Goal: Information Seeking & Learning: Find specific fact

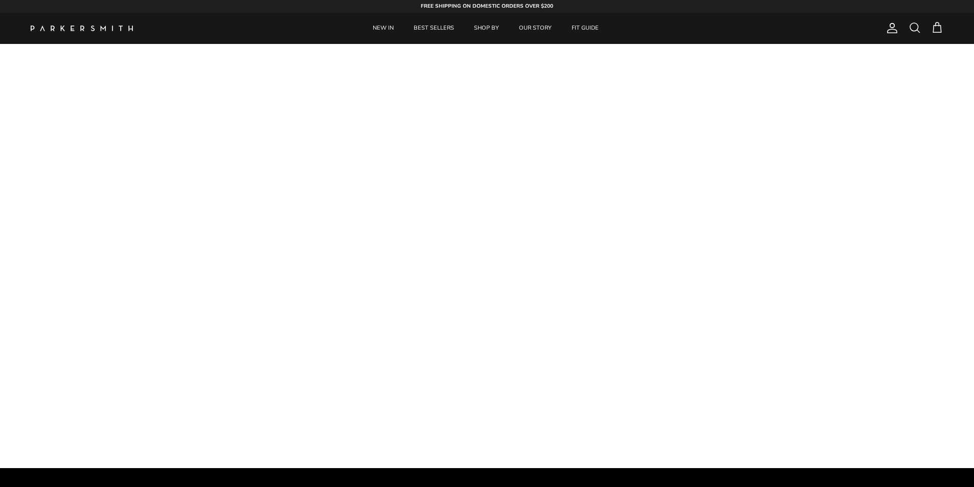
click at [105, 28] on img at bounding box center [82, 29] width 102 height 6
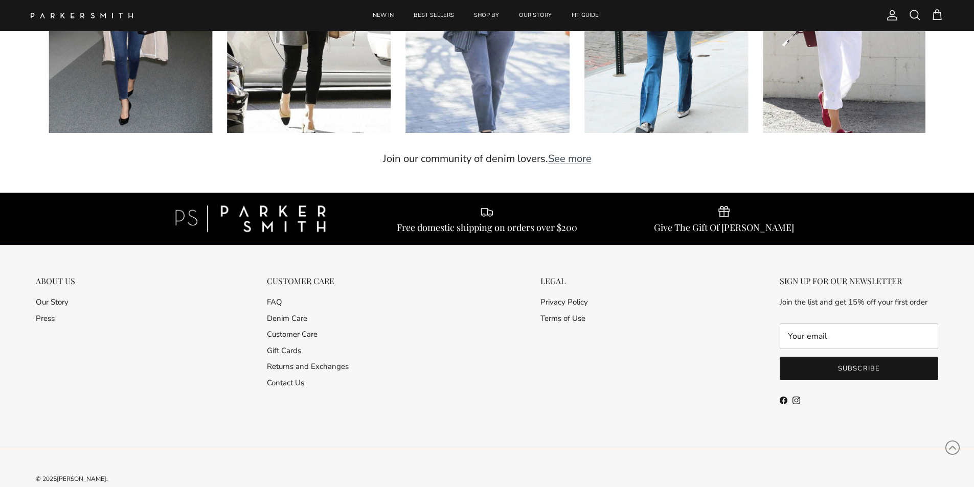
scroll to position [2968, 0]
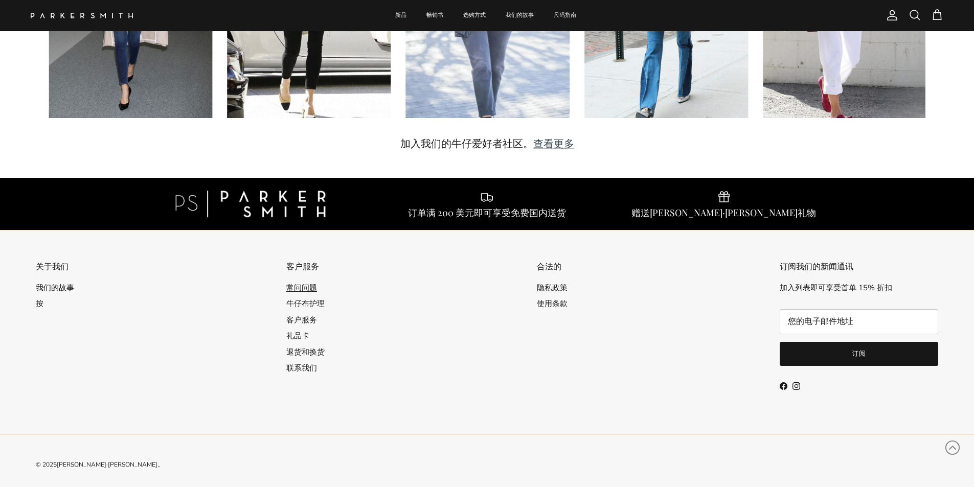
click at [307, 283] on font "常问问题" at bounding box center [301, 288] width 31 height 10
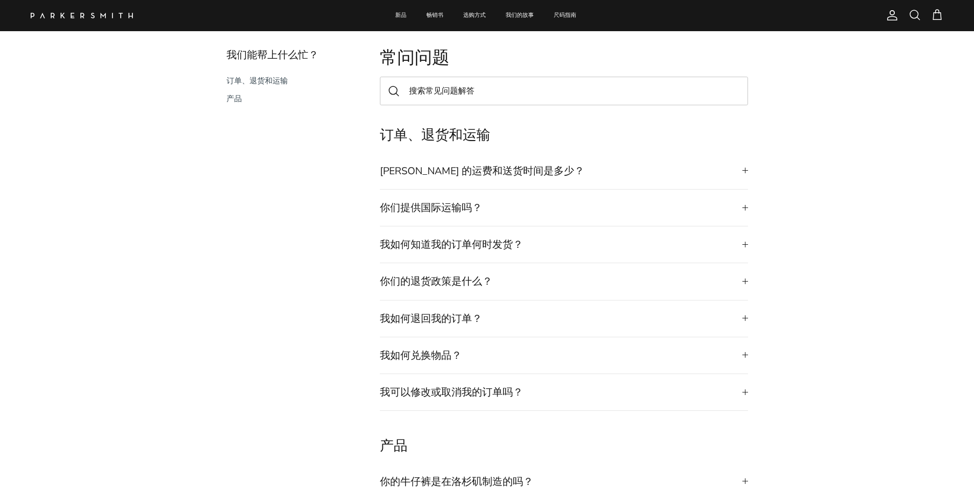
scroll to position [51, 0]
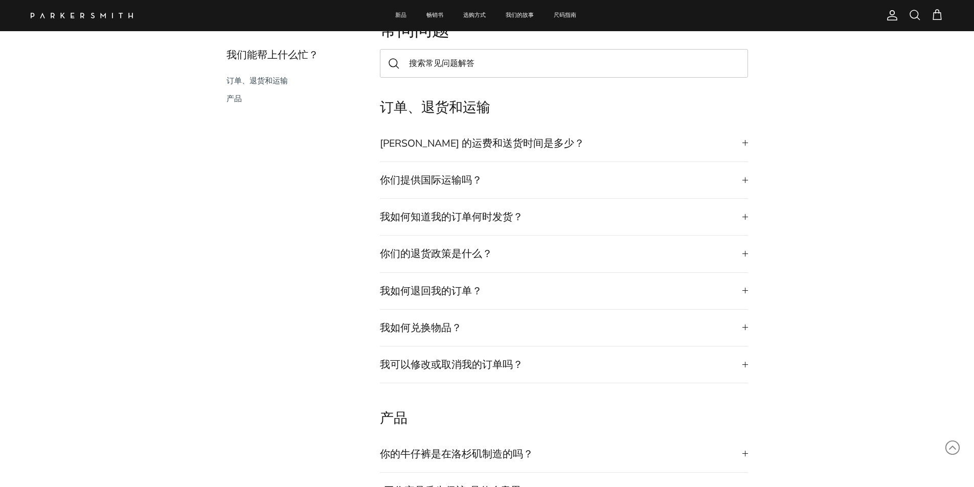
click at [457, 185] on font "你们提供国际运输吗？" at bounding box center [431, 180] width 102 height 14
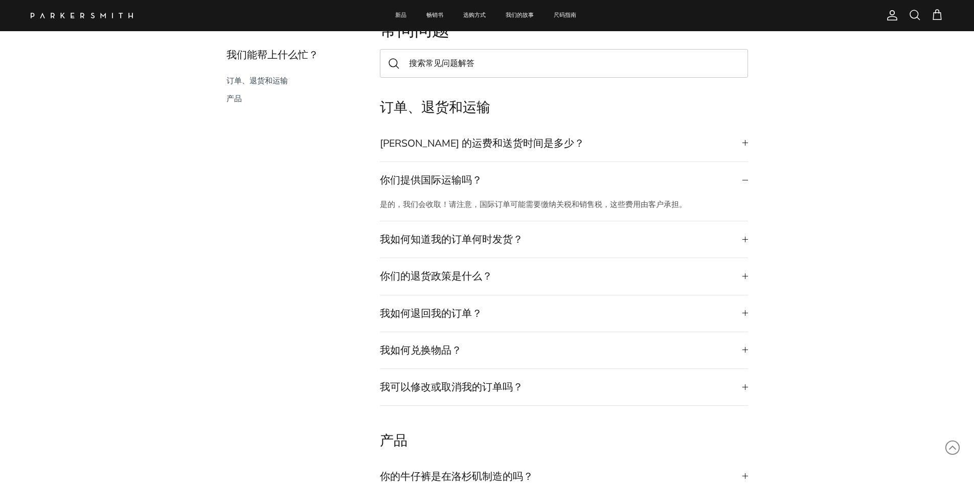
click at [506, 180] on summary "你们提供国际运输吗？" at bounding box center [564, 180] width 368 height 36
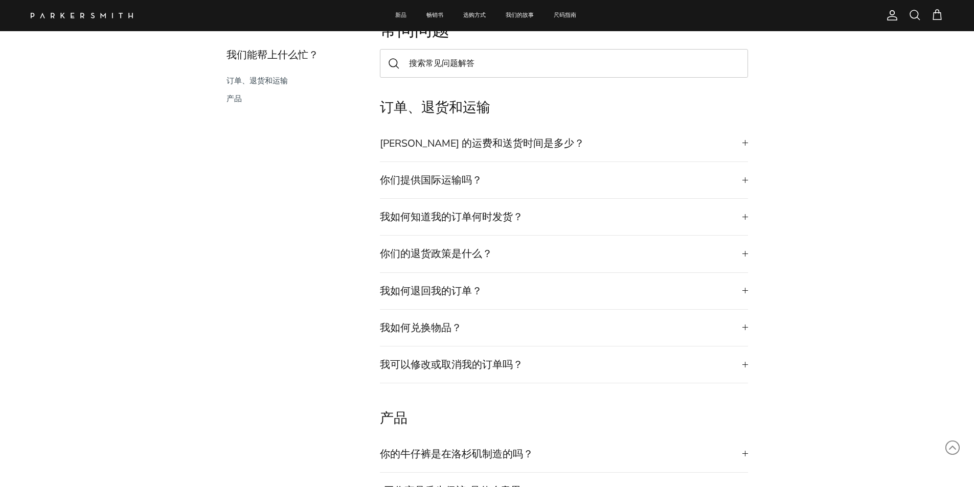
click at [498, 151] on summary "Parker Smith 的运费和送货时间是多少？" at bounding box center [564, 143] width 368 height 36
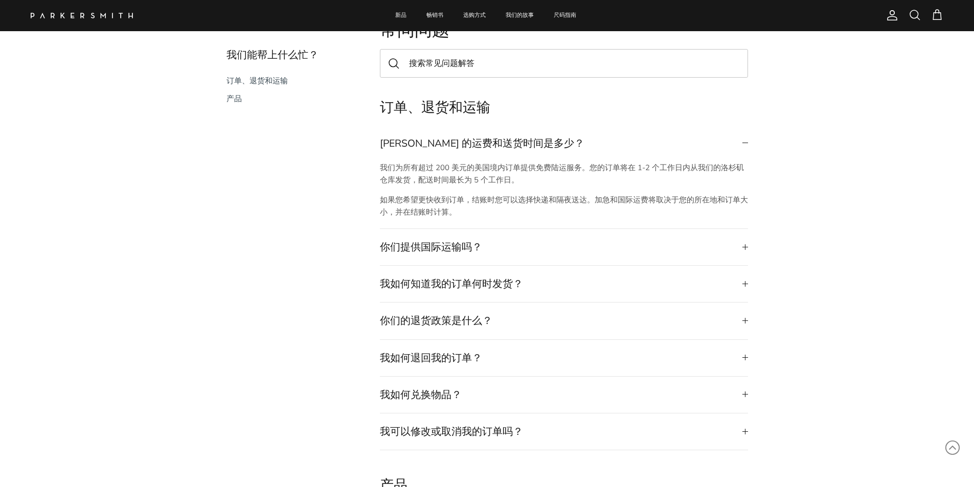
click at [453, 141] on font "Parker Smith 的运费和送货时间是多少？" at bounding box center [482, 143] width 204 height 14
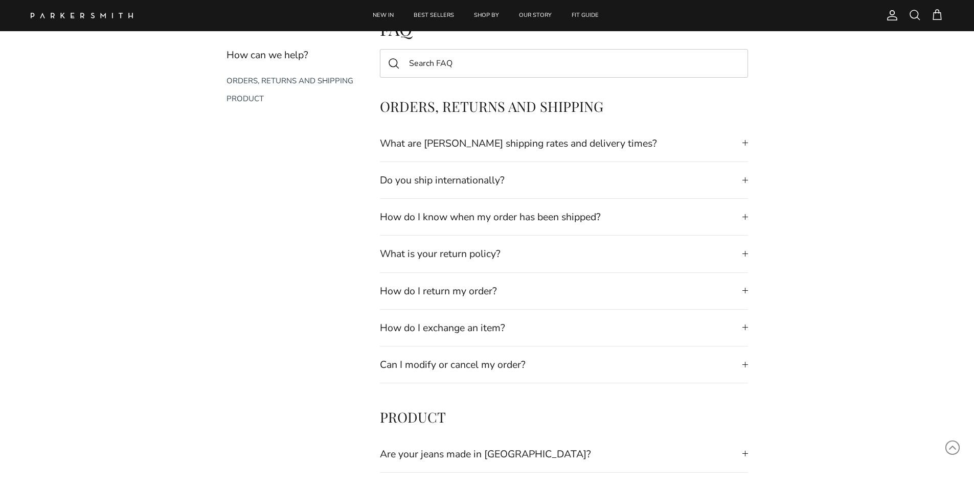
click at [842, 172] on div "ORDERS, RETURNS AND SHIPPING What are Parker Smith's shipping rates and deliver…" at bounding box center [487, 240] width 756 height 285
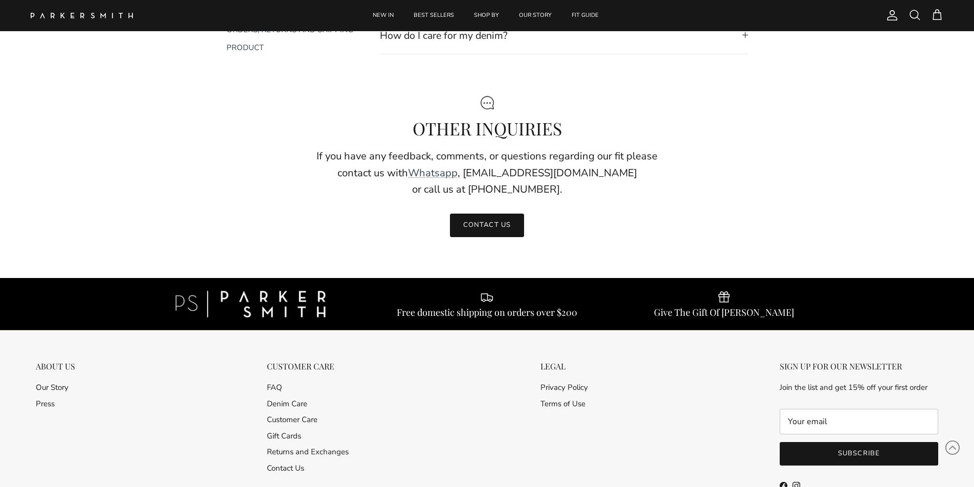
scroll to position [725, 0]
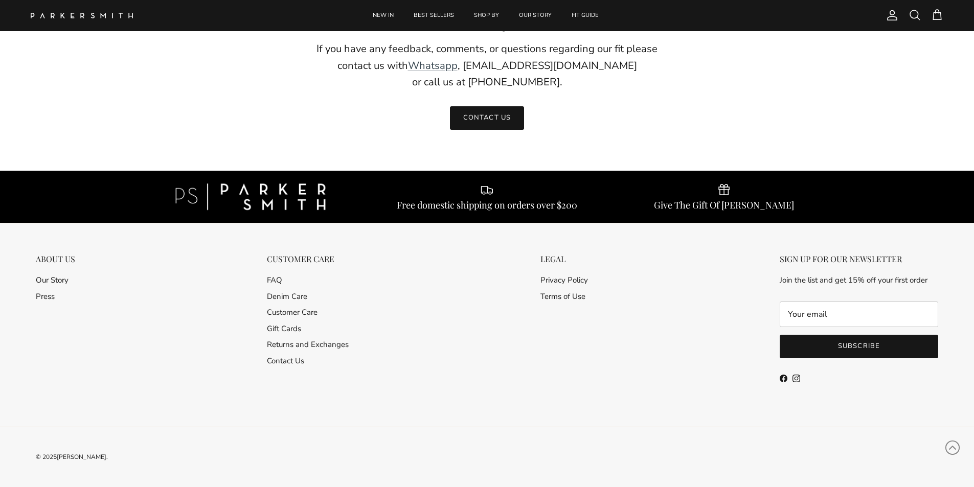
click at [84, 20] on div at bounding box center [82, 16] width 102 height 26
click at [84, 15] on img at bounding box center [82, 16] width 102 height 6
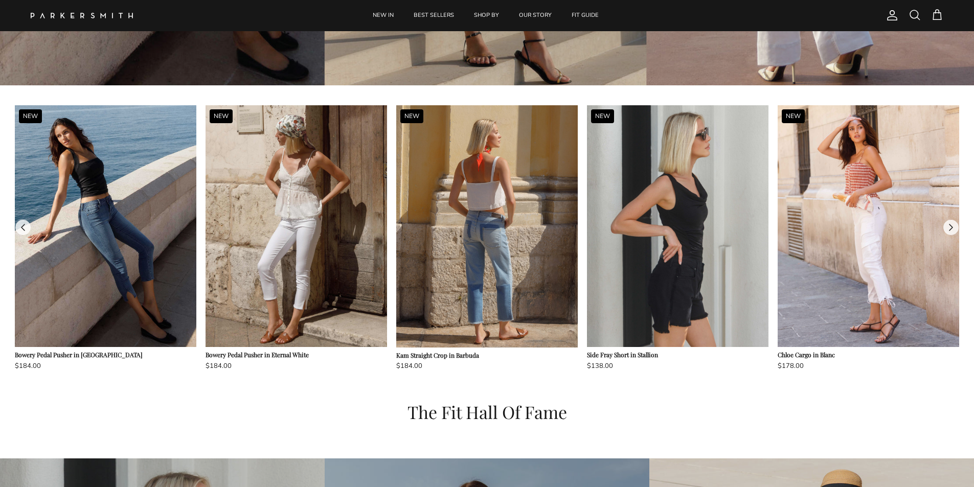
scroll to position [920, 0]
